Goal: Information Seeking & Learning: Learn about a topic

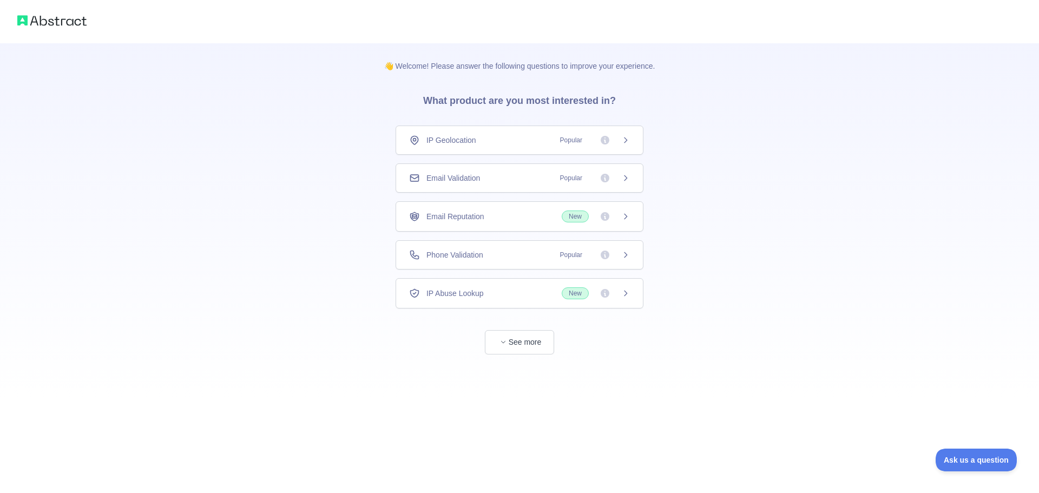
click at [484, 183] on div "Email Validation Popular" at bounding box center [519, 177] width 248 height 29
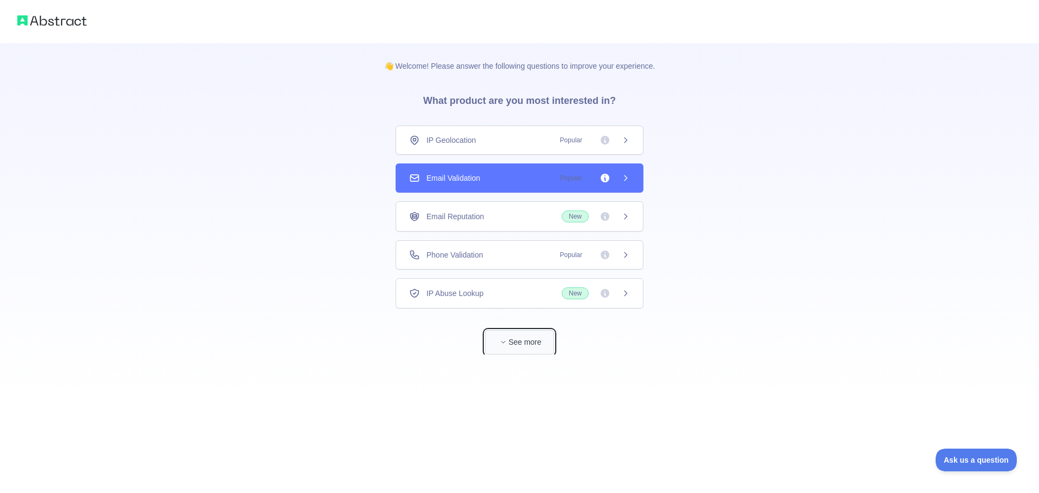
click at [545, 338] on button "See more" at bounding box center [519, 342] width 69 height 24
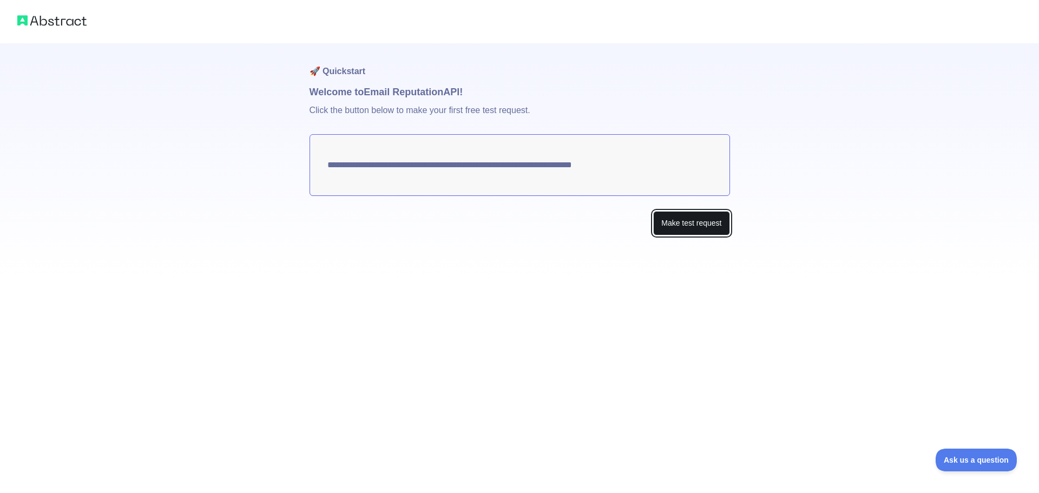
click at [688, 213] on button "Make test request" at bounding box center [691, 223] width 76 height 24
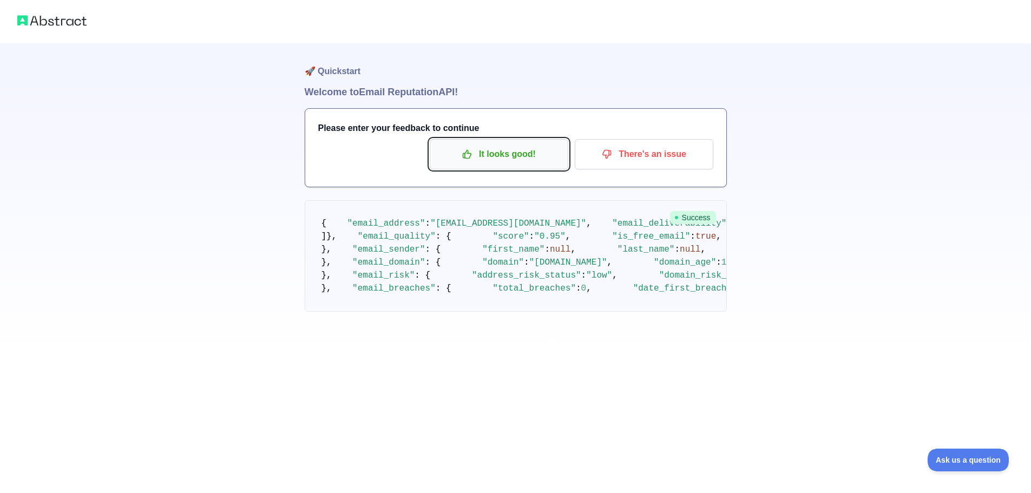
click at [492, 159] on p "It looks good!" at bounding box center [499, 154] width 122 height 18
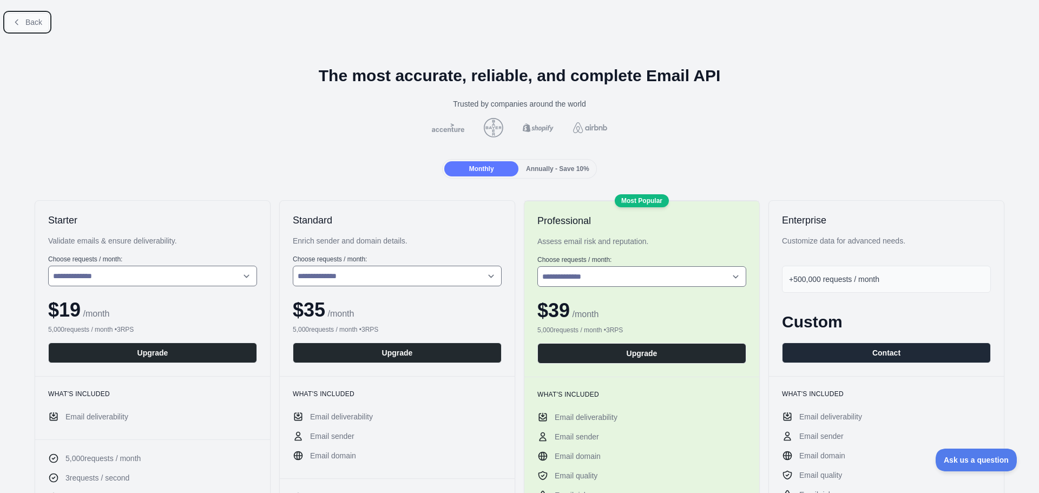
click at [25, 21] on button "Back" at bounding box center [27, 22] width 44 height 18
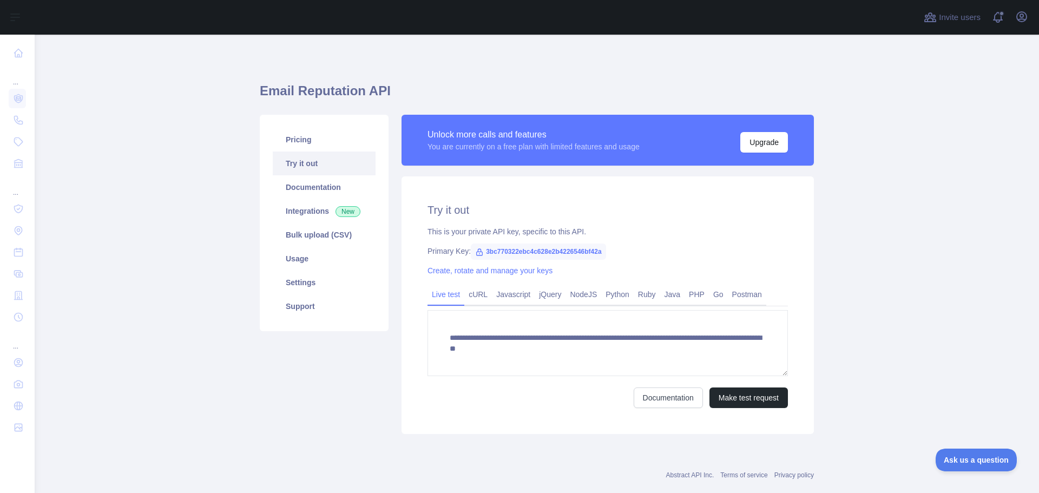
click at [490, 244] on span "3bc770322ebc4c628e2b4226546bf42a" at bounding box center [538, 251] width 135 height 16
copy span "3bc770322ebc4c628e2b4226546bf42a"
drag, startPoint x: 248, startPoint y: 377, endPoint x: 252, endPoint y: 371, distance: 7.4
click at [248, 377] on main "**********" at bounding box center [537, 264] width 1004 height 458
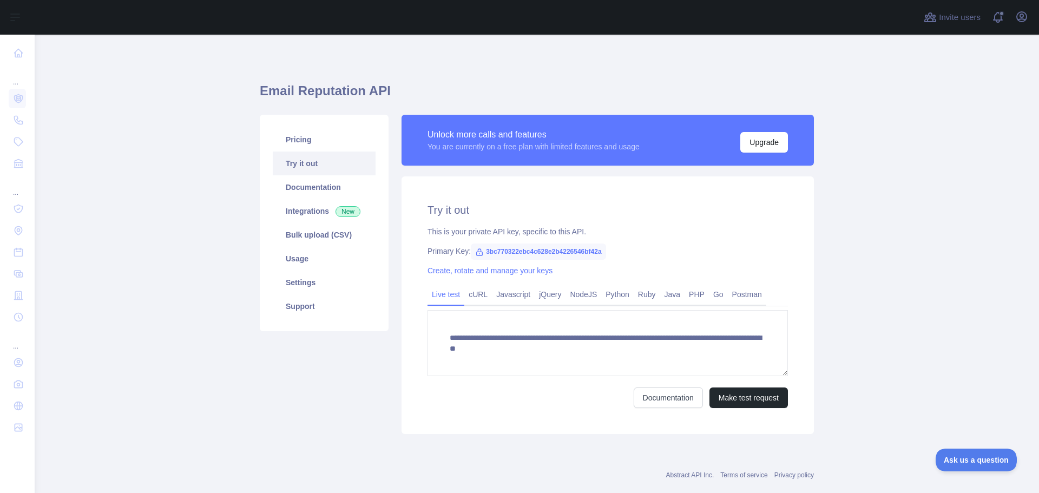
click at [536, 250] on span "3bc770322ebc4c628e2b4226546bf42a" at bounding box center [538, 251] width 135 height 16
copy span "3bc770322ebc4c628e2b4226546bf42a"
